Goal: Task Accomplishment & Management: Use online tool/utility

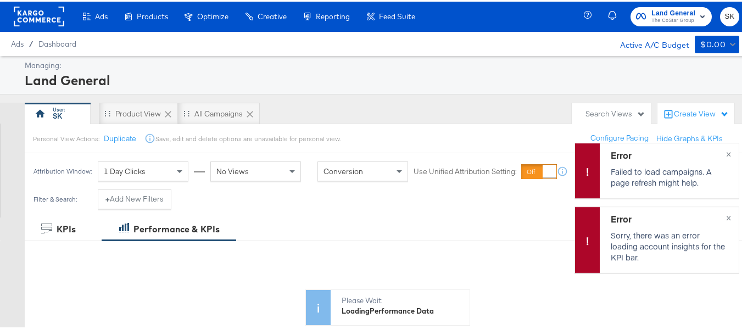
scroll to position [1, 0]
click at [726, 217] on span "×" at bounding box center [728, 215] width 5 height 13
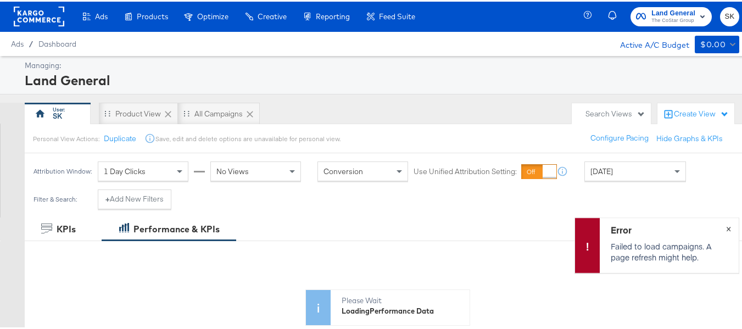
click at [723, 225] on button "×" at bounding box center [728, 226] width 20 height 20
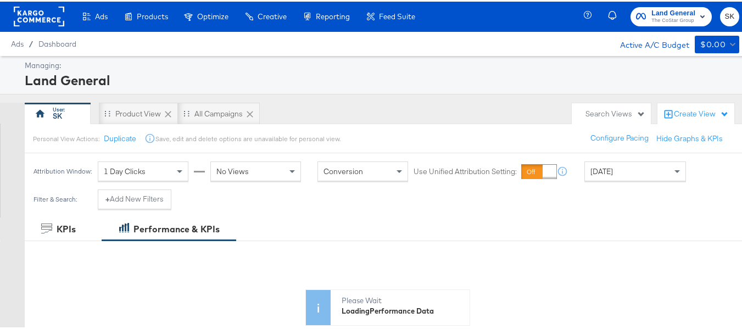
click at [726, 15] on span "SK" at bounding box center [729, 15] width 10 height 13
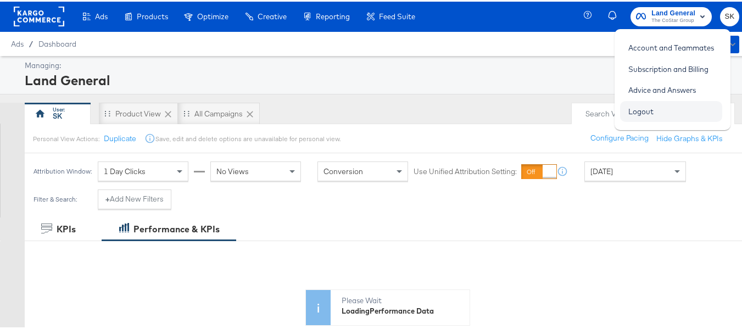
click at [653, 116] on link "Logout" at bounding box center [641, 110] width 42 height 20
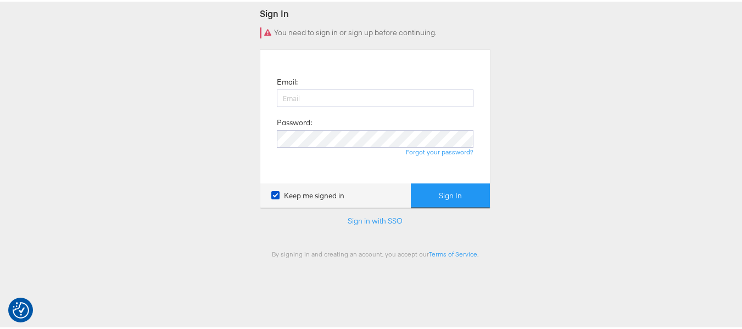
scroll to position [165, 0]
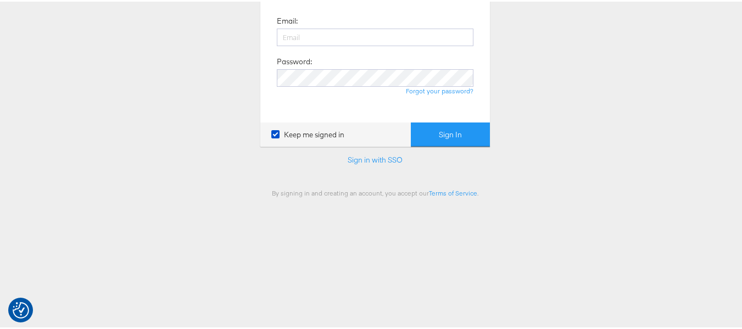
type input "shravan.kumar@kargo.com"
click at [445, 109] on div "Email: shravan.kumar@kargo.com Password: Forgot your password?" at bounding box center [375, 54] width 213 height 117
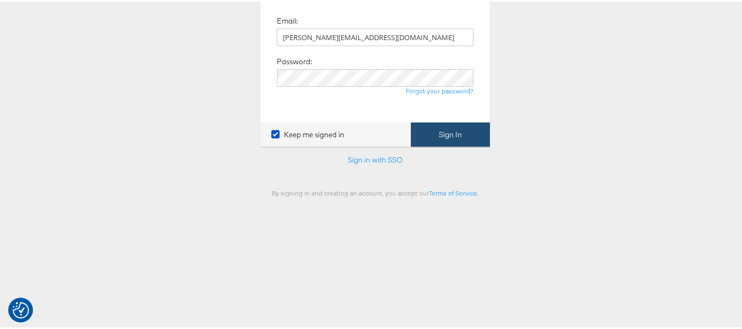
click at [436, 132] on button "Sign In" at bounding box center [450, 133] width 79 height 25
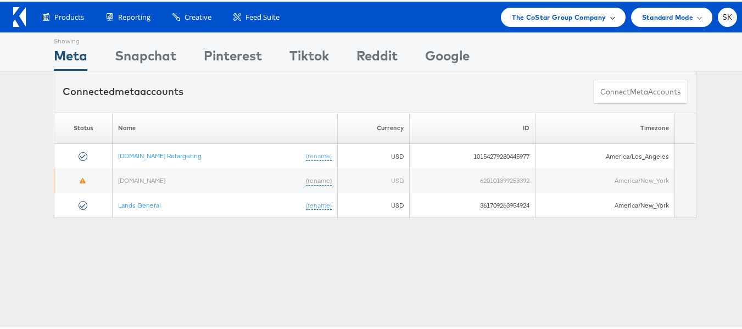
click at [547, 20] on span "The CoStar Group Company" at bounding box center [559, 16] width 94 height 12
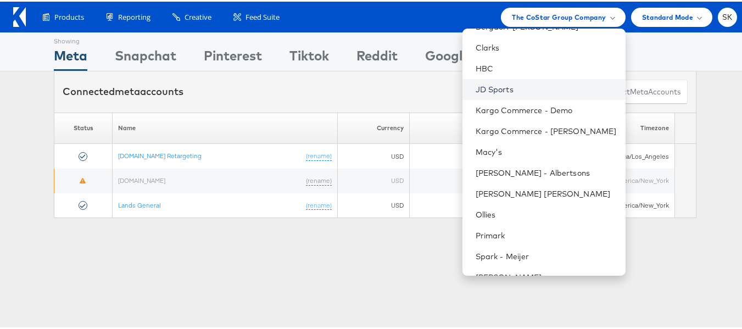
scroll to position [157, 0]
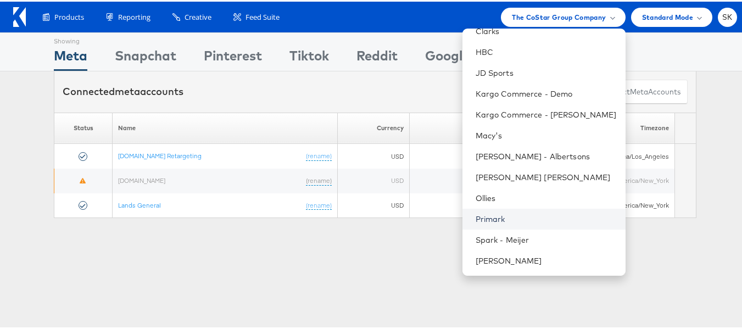
click at [484, 222] on link "Primark" at bounding box center [546, 217] width 141 height 11
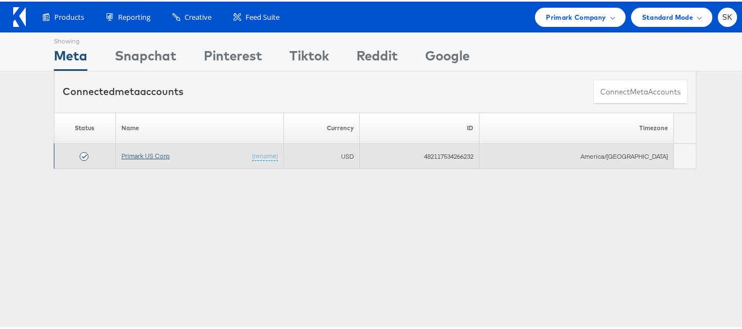
click at [154, 155] on link "Primark US Corp" at bounding box center [145, 154] width 48 height 8
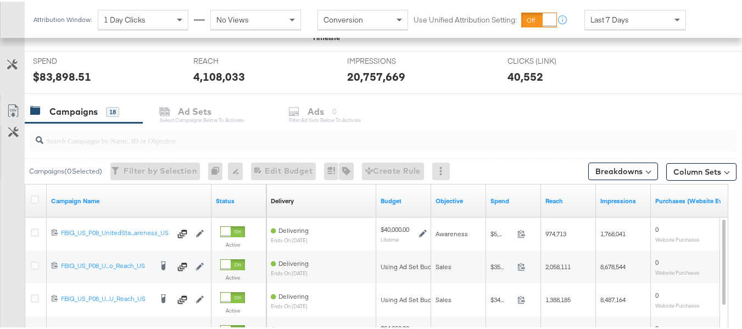
scroll to position [439, 0]
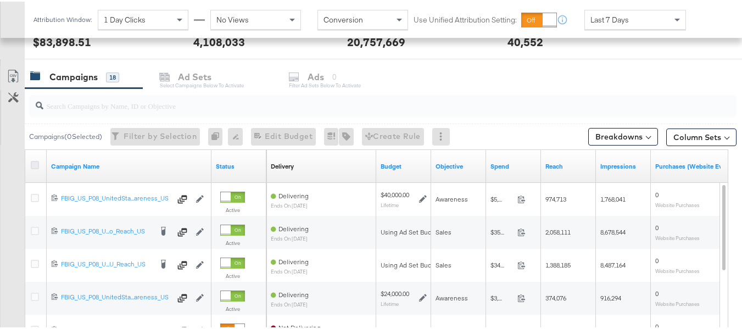
click at [37, 163] on icon at bounding box center [35, 163] width 8 height 8
click at [0, 0] on input "checkbox" at bounding box center [0, 0] width 0 height 0
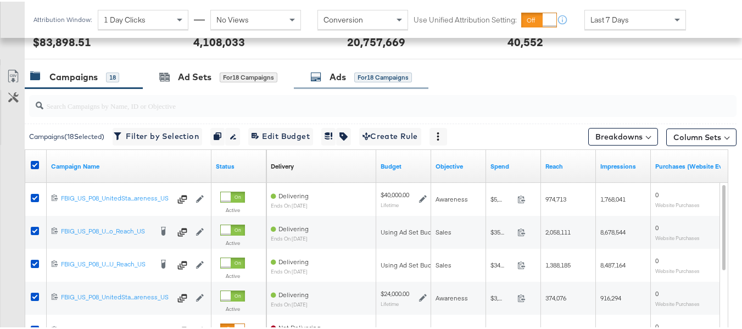
click at [355, 76] on div "for 18 Campaigns" at bounding box center [383, 76] width 58 height 10
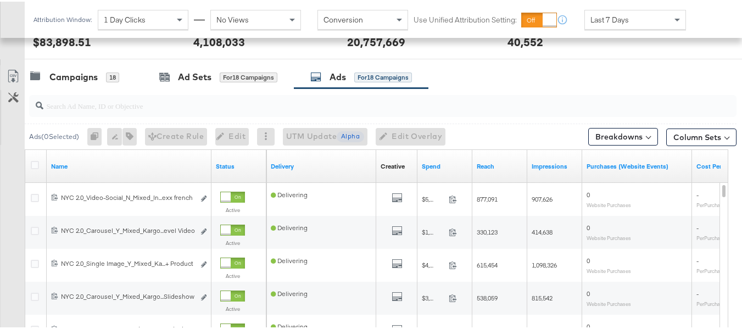
click at [136, 105] on input "search" at bounding box center [358, 99] width 630 height 21
paste input "120228088321630495"
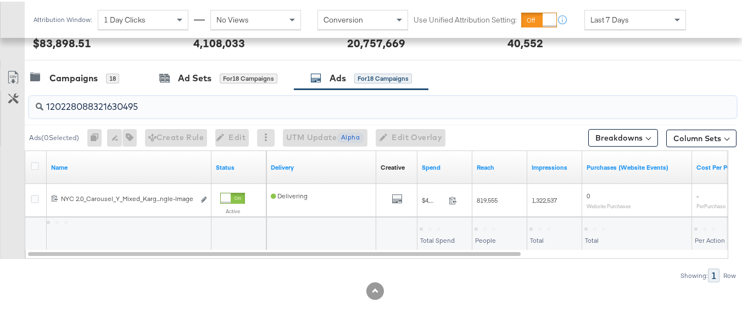
scroll to position [438, 0]
type input "120228088321630495"
click at [36, 150] on div at bounding box center [36, 165] width 20 height 33
click at [32, 165] on icon at bounding box center [35, 164] width 8 height 8
click at [0, 0] on input "checkbox" at bounding box center [0, 0] width 0 height 0
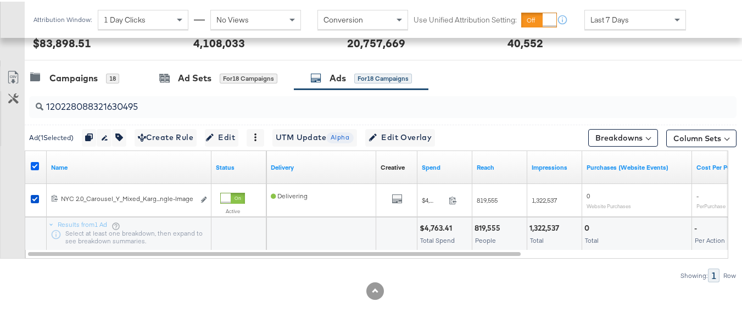
click at [36, 163] on icon at bounding box center [35, 164] width 8 height 8
click at [0, 0] on input "checkbox" at bounding box center [0, 0] width 0 height 0
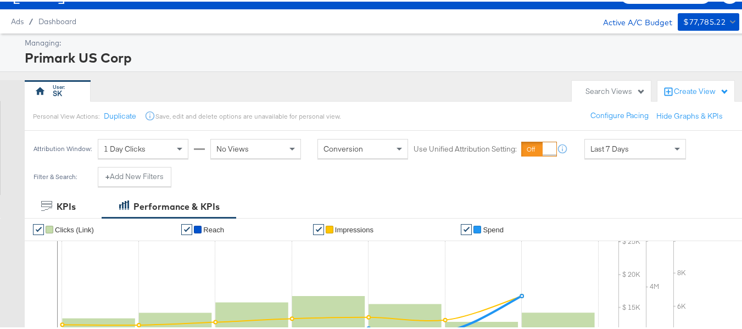
scroll to position [0, 0]
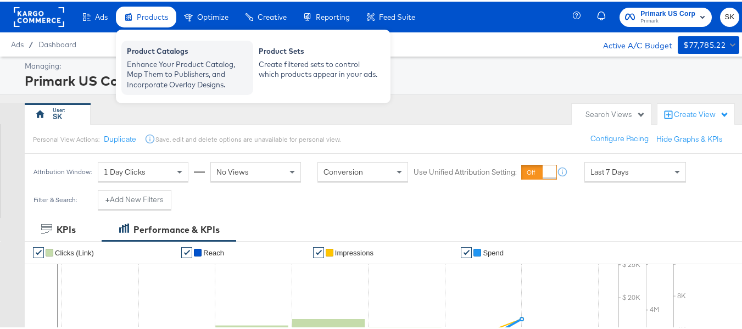
click at [160, 57] on div "Product Catalogs" at bounding box center [187, 50] width 121 height 13
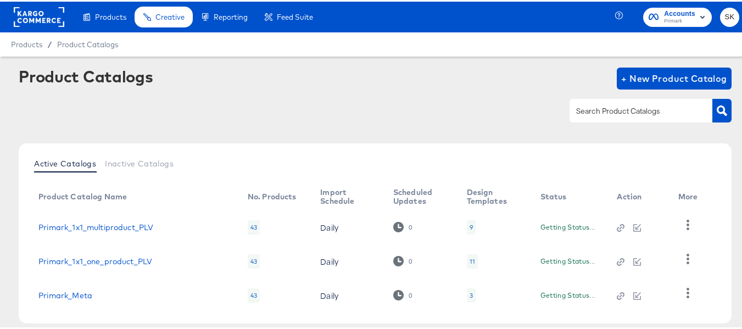
scroll to position [54, 0]
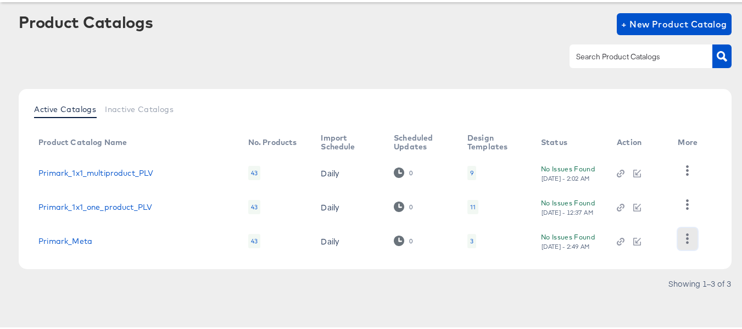
click at [678, 236] on button "button" at bounding box center [687, 237] width 19 height 22
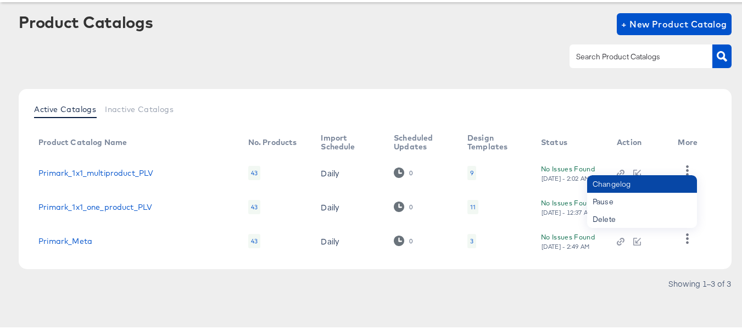
click at [625, 184] on div "Changelog" at bounding box center [642, 183] width 110 height 18
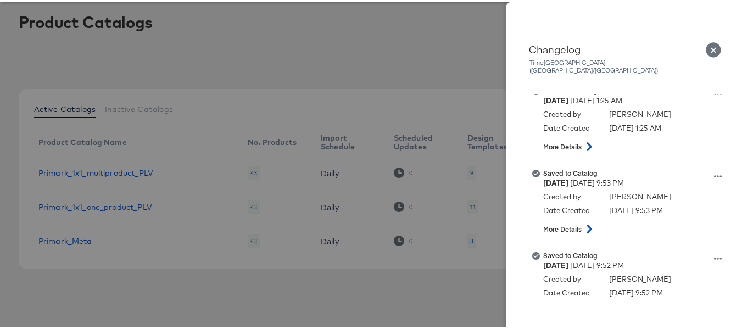
scroll to position [1263, 0]
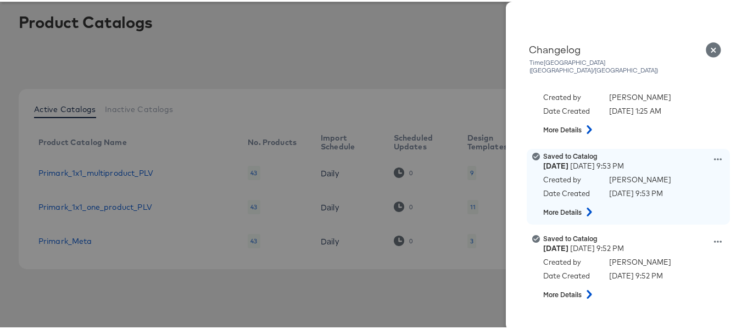
click at [714, 154] on icon at bounding box center [718, 158] width 8 height 8
click at [643, 138] on button "View this version" at bounding box center [667, 146] width 110 height 16
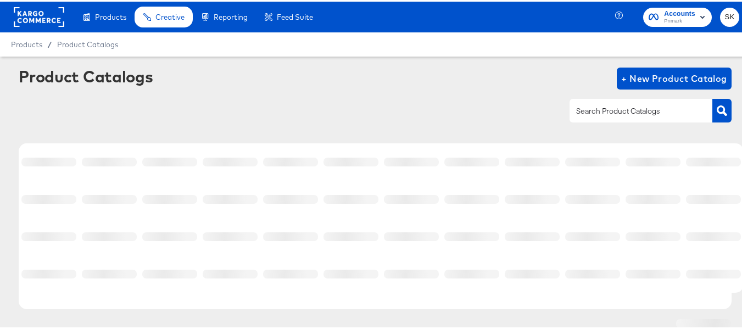
scroll to position [40, 0]
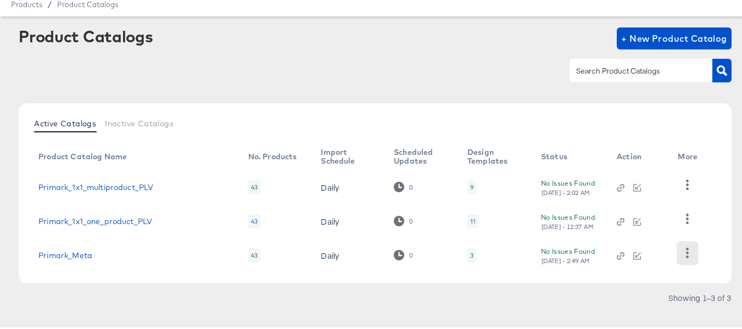
click at [690, 252] on icon "button" at bounding box center [687, 251] width 10 height 10
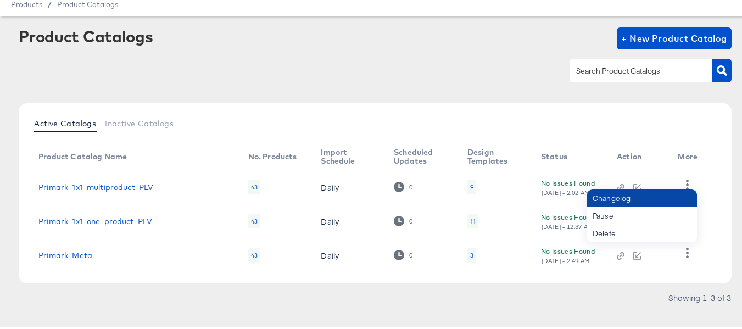
click at [625, 199] on div "Changelog" at bounding box center [642, 197] width 110 height 18
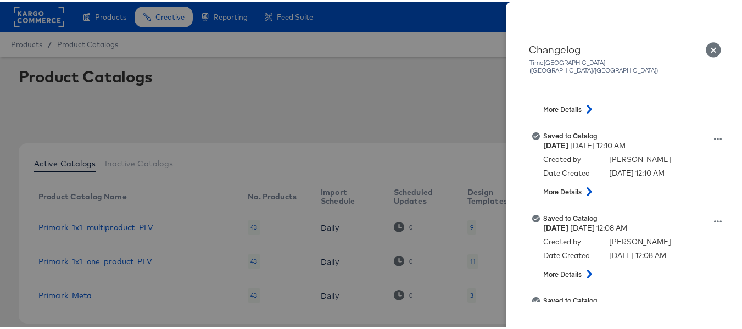
scroll to position [110, 0]
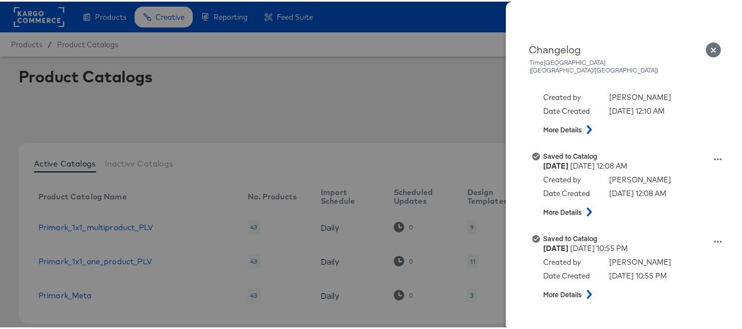
click at [706, 49] on icon "Close" at bounding box center [713, 48] width 15 height 15
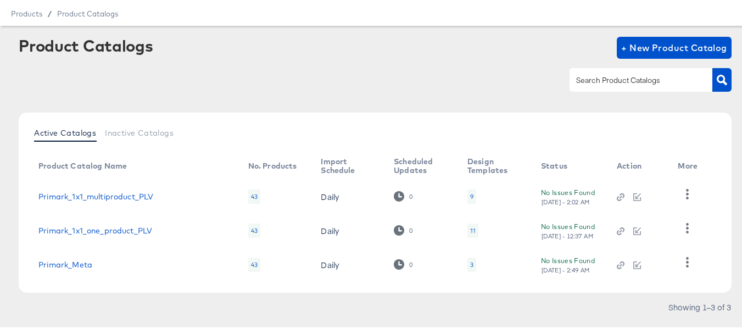
scroll to position [54, 0]
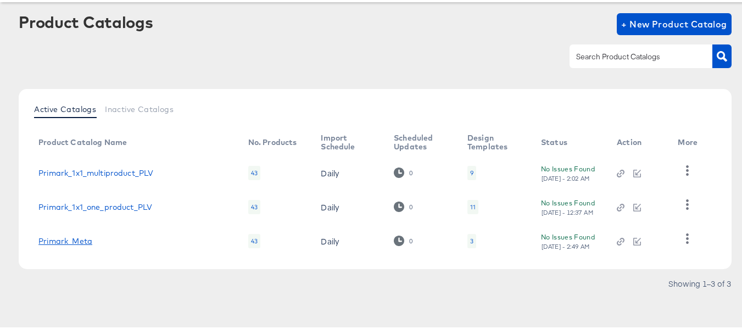
click at [70, 241] on link "Primark_Meta" at bounding box center [65, 239] width 54 height 9
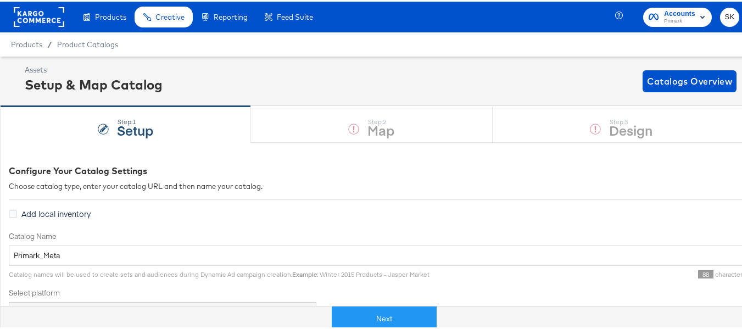
click at [670, 130] on div "Step: 1 Setup Step: 2 Map Step: 3 Design" at bounding box center [375, 122] width 750 height 36
click at [417, 317] on button "Next" at bounding box center [384, 317] width 105 height 25
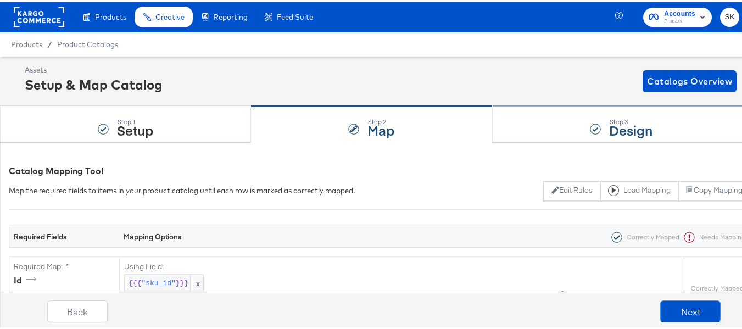
click at [590, 112] on div "Step: 3 Design" at bounding box center [622, 123] width 258 height 36
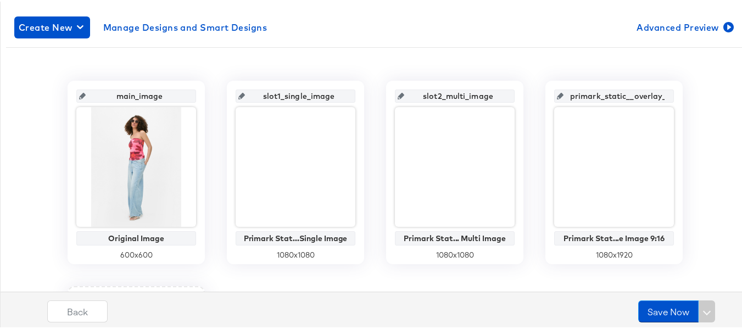
scroll to position [165, 0]
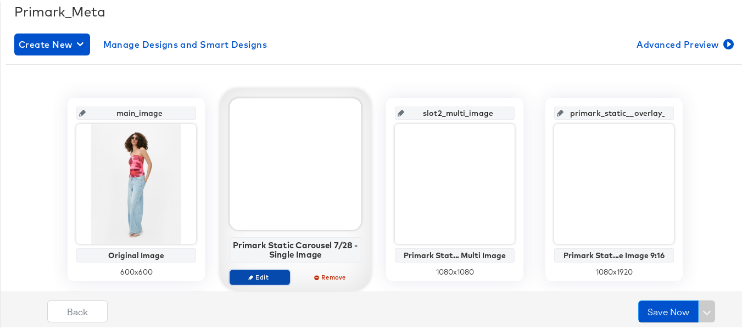
click at [251, 274] on span "Edit" at bounding box center [259, 275] width 51 height 8
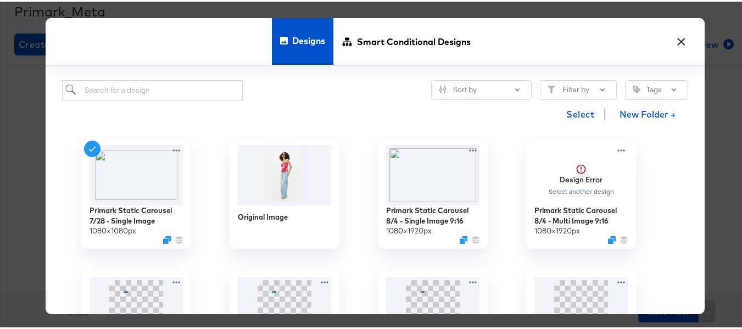
click at [677, 37] on button "×" at bounding box center [681, 37] width 20 height 20
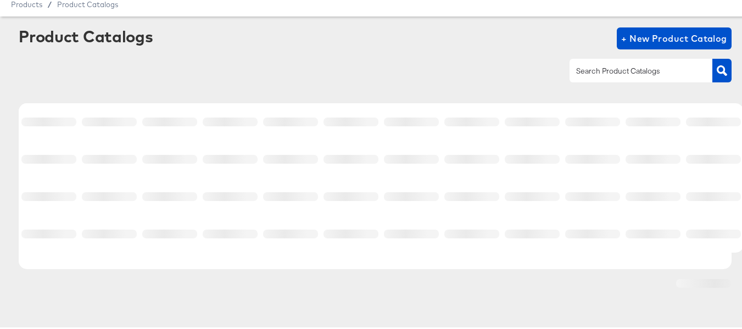
scroll to position [40, 0]
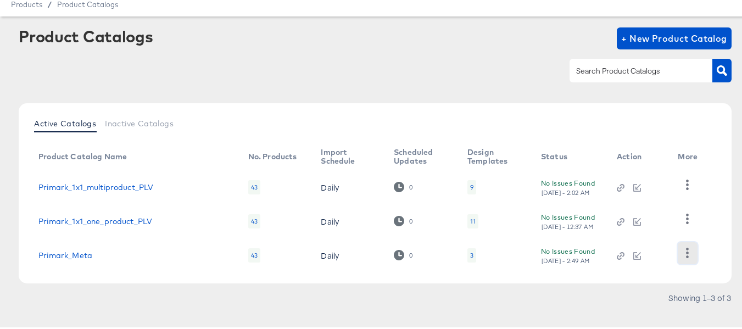
click at [689, 258] on button "button" at bounding box center [687, 252] width 19 height 22
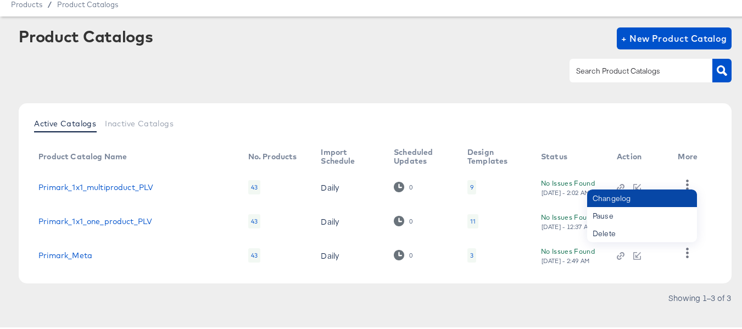
click at [625, 191] on div "Changelog" at bounding box center [642, 197] width 110 height 18
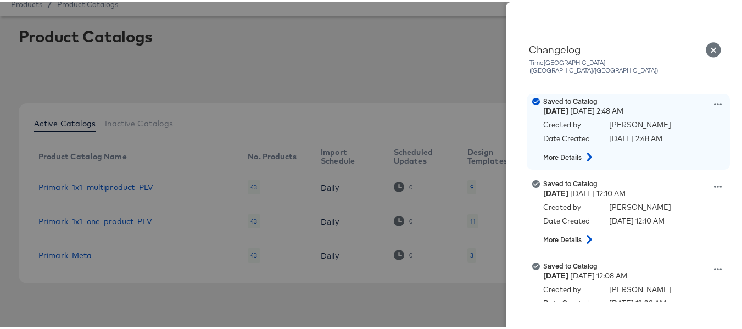
click at [714, 99] on icon at bounding box center [718, 103] width 8 height 8
click at [649, 107] on button "View this version" at bounding box center [667, 115] width 110 height 16
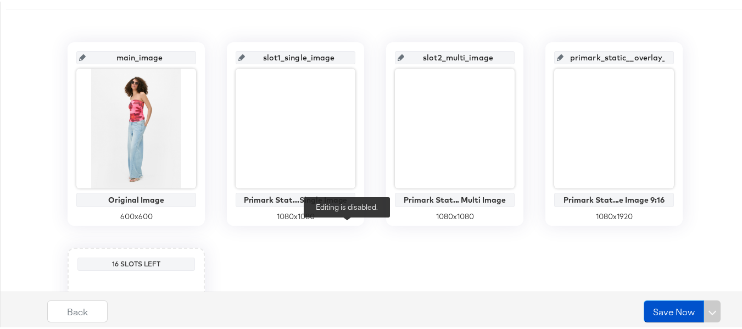
scroll to position [126, 0]
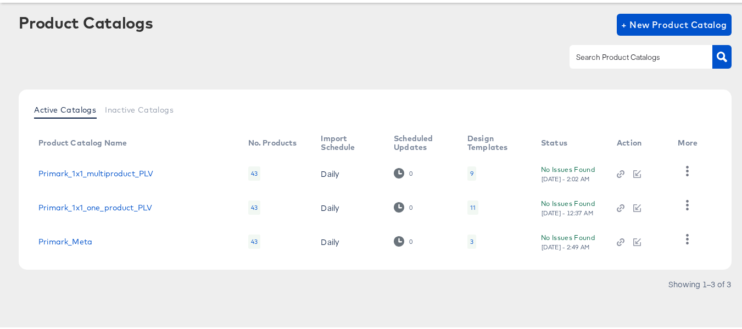
scroll to position [54, 0]
click at [685, 246] on button "button" at bounding box center [687, 237] width 19 height 22
click at [527, 296] on article "Product Catalogs + New Product Catalog Active Catalogs Inactive Catalogs Produc…" at bounding box center [375, 165] width 750 height 328
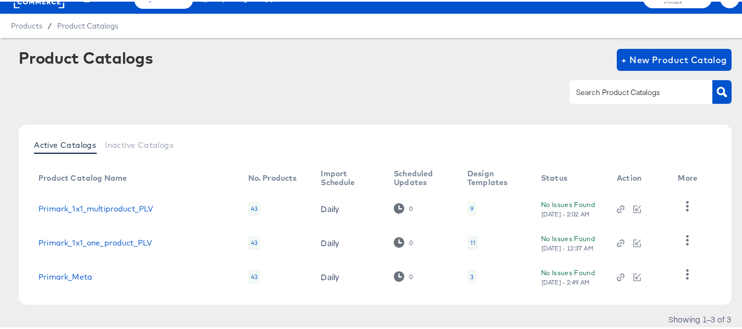
scroll to position [0, 0]
